Goal: Task Accomplishment & Management: Use online tool/utility

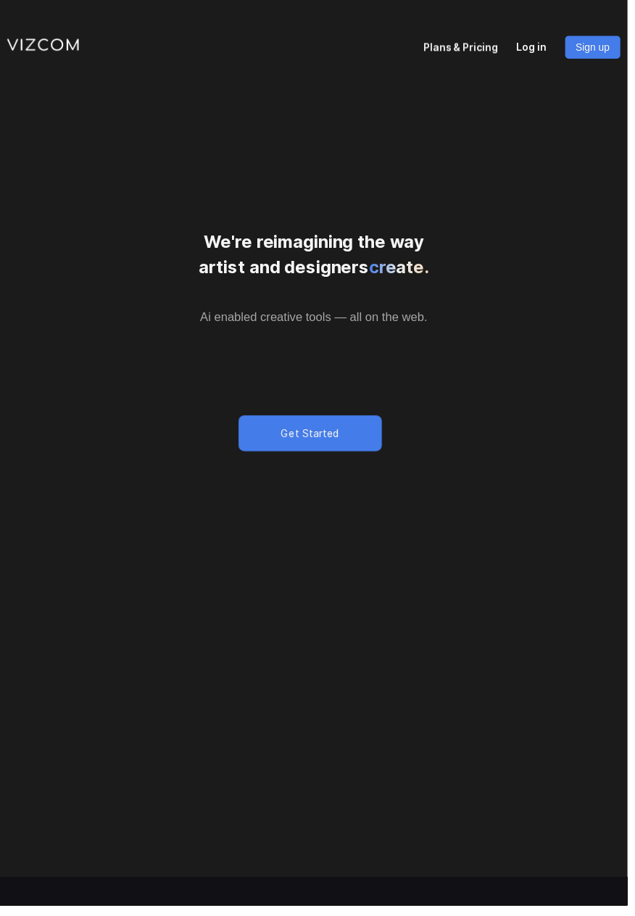
click at [532, 47] on p "Log in" at bounding box center [546, 46] width 49 height 20
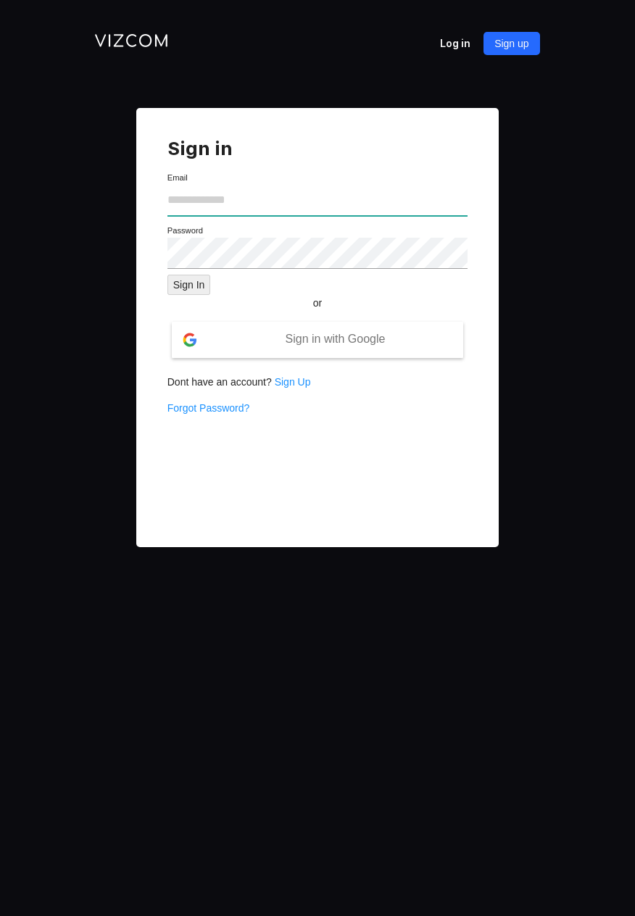
click at [260, 201] on input "text" at bounding box center [317, 200] width 301 height 31
click at [210, 194] on input "text" at bounding box center [317, 200] width 301 height 31
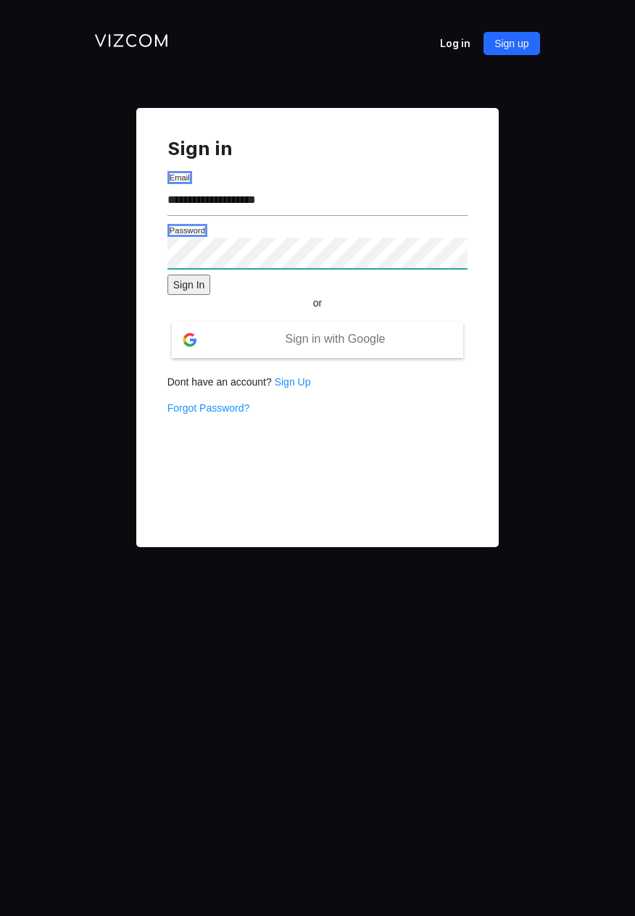
click at [167, 275] on button "Sign In" at bounding box center [188, 285] width 43 height 20
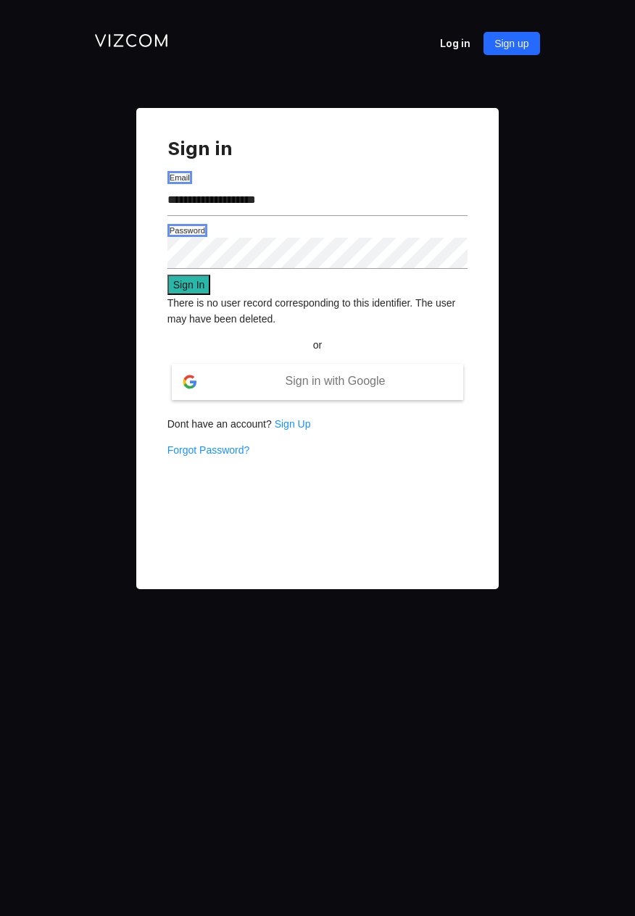
click at [194, 283] on button "Sign In" at bounding box center [188, 285] width 43 height 20
click at [191, 277] on button "Sign In" at bounding box center [188, 285] width 43 height 20
click at [191, 280] on button "Sign In" at bounding box center [188, 285] width 43 height 20
click at [189, 288] on button "Sign In" at bounding box center [188, 285] width 43 height 20
click at [191, 285] on button "Sign In" at bounding box center [188, 285] width 43 height 20
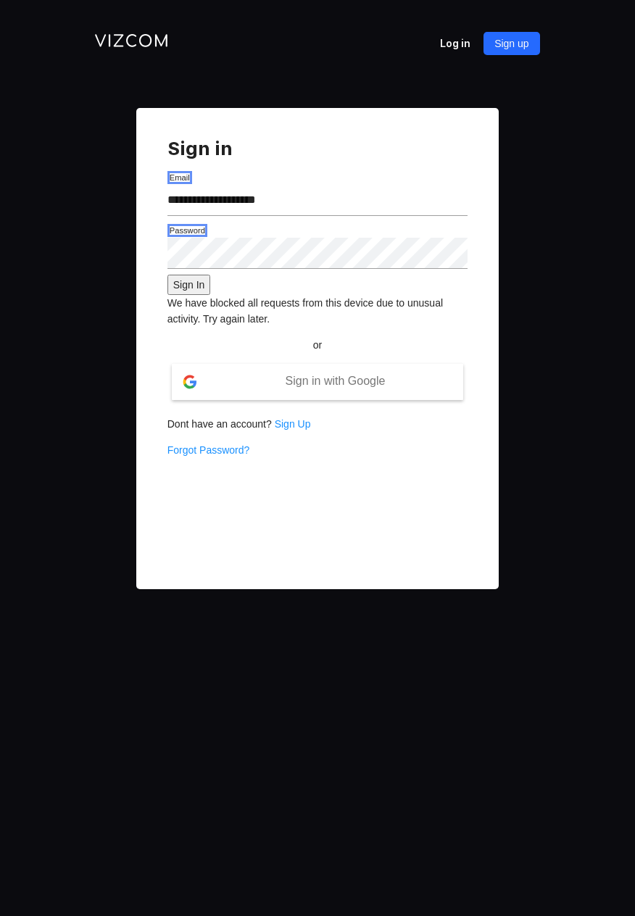
click at [530, 38] on button "Sign up" at bounding box center [511, 43] width 56 height 23
click at [509, 53] on button "Sign up" at bounding box center [511, 43] width 56 height 23
click at [317, 203] on input "**********" at bounding box center [317, 200] width 301 height 31
type input "**********"
click at [261, 201] on input "text" at bounding box center [317, 200] width 301 height 31
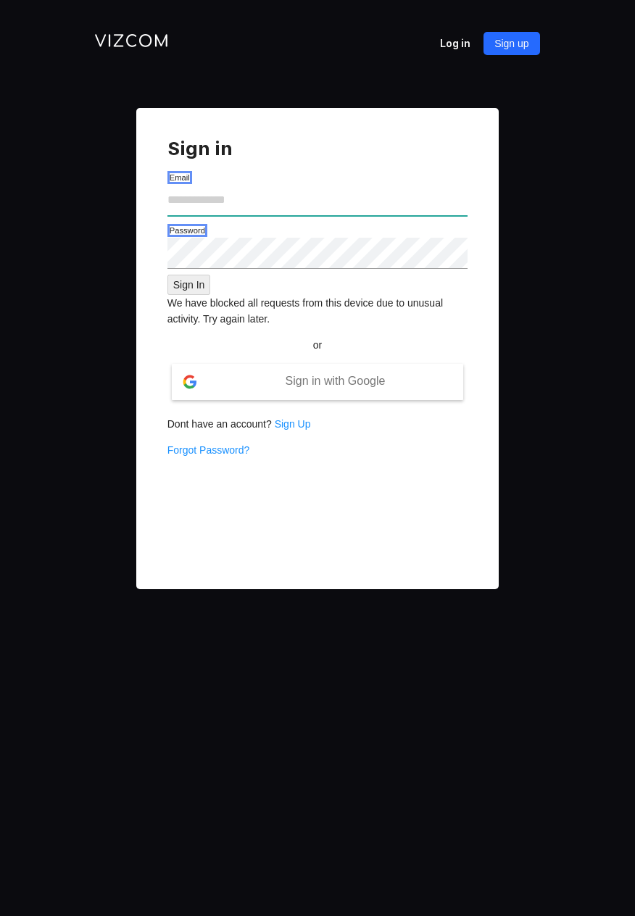
type input "**********"
click at [342, 387] on span "Sign in with Google" at bounding box center [336, 381] width 100 height 12
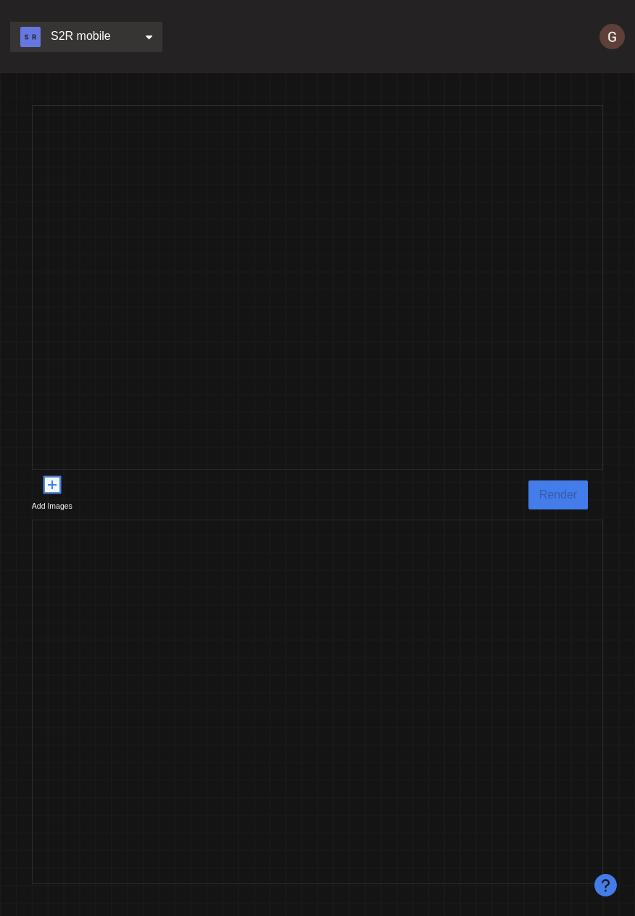
click at [45, 493] on icon "plus-square" at bounding box center [52, 485] width 15 height 15
